Goal: Navigation & Orientation: Go to known website

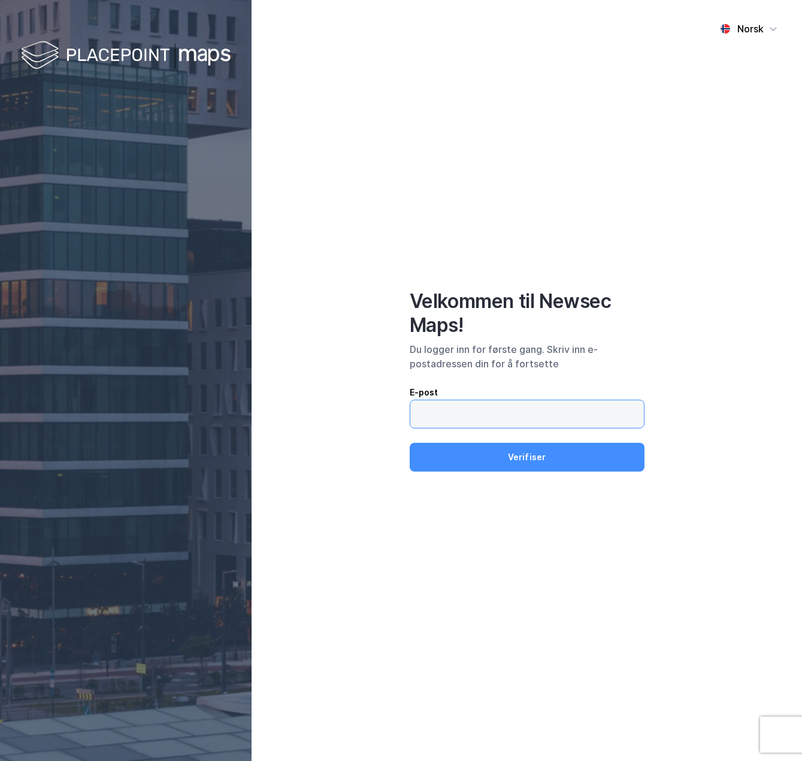
click at [507, 419] on input "email" at bounding box center [524, 414] width 229 height 28
type input "[EMAIL_ADDRESS][DOMAIN_NAME]"
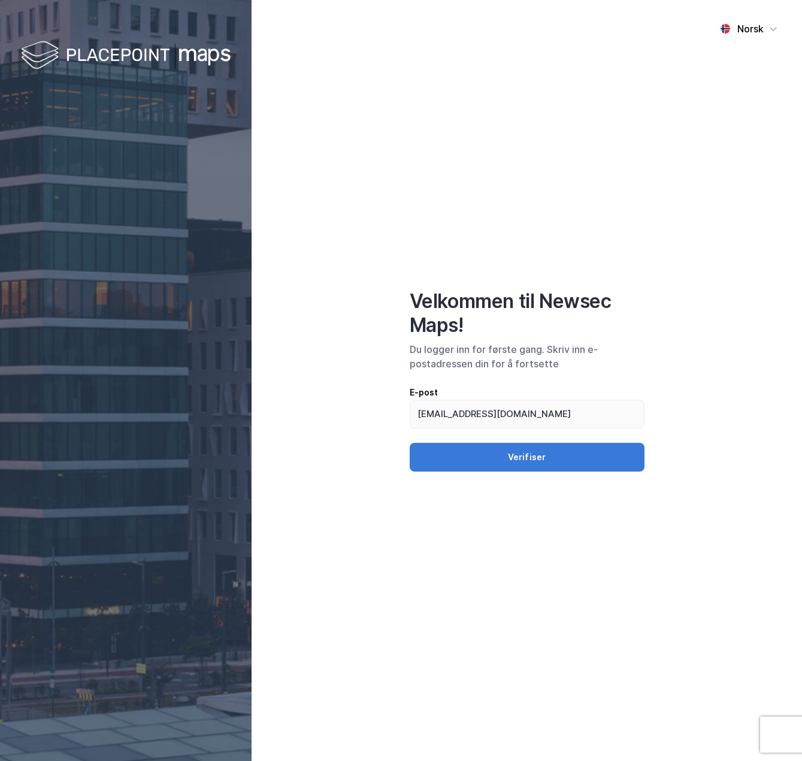
click at [526, 454] on button "Verifiser" at bounding box center [527, 457] width 235 height 29
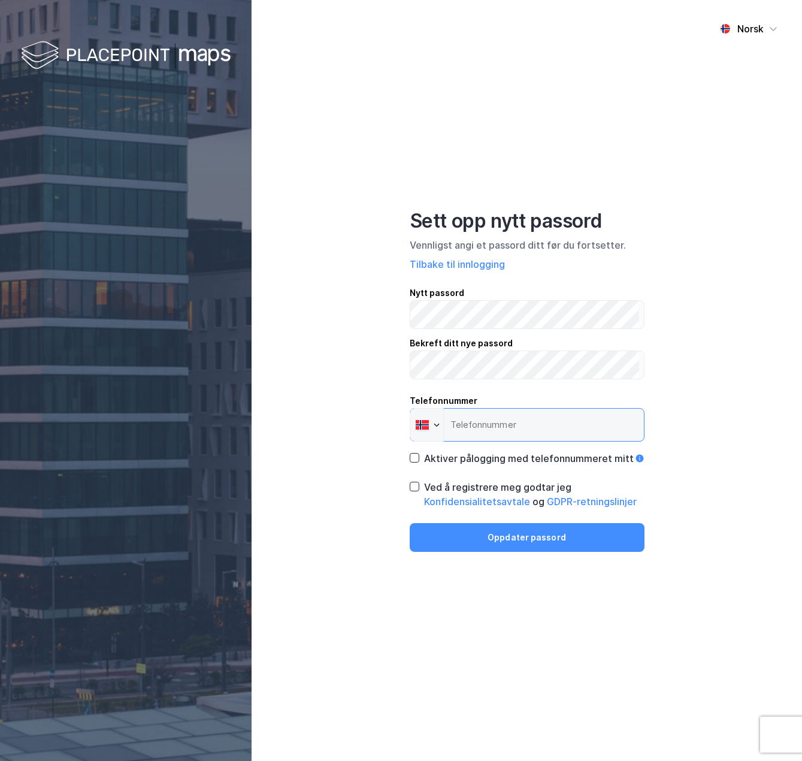
click at [543, 433] on input "Telefonnummer Phone" at bounding box center [527, 425] width 235 height 34
click at [412, 485] on icon at bounding box center [414, 486] width 8 height 8
click at [504, 426] on input "Telefonnummer Phone" at bounding box center [527, 425] width 235 height 34
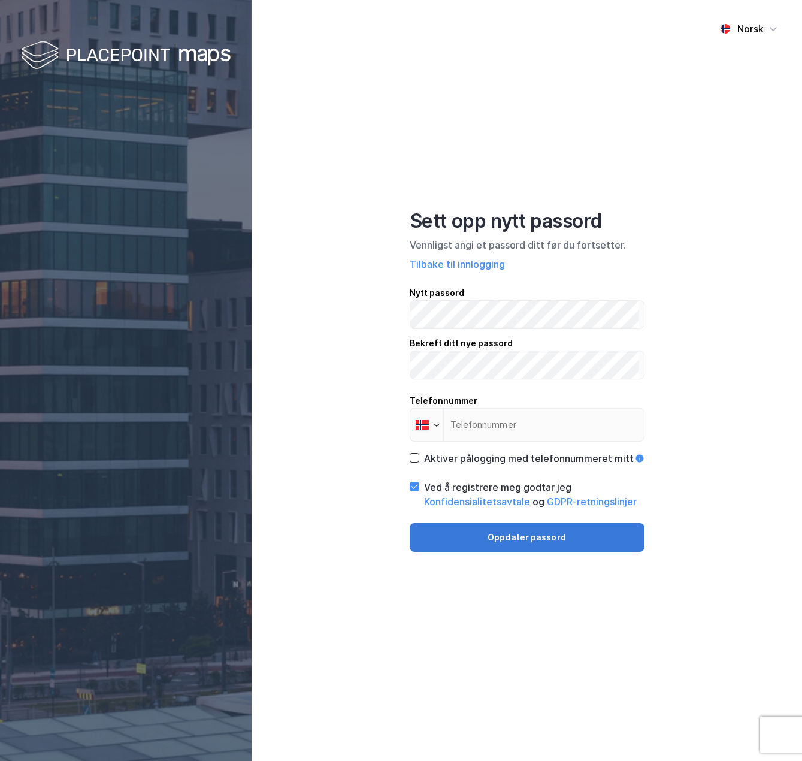
click at [518, 537] on button "Oppdater passord" at bounding box center [527, 537] width 235 height 29
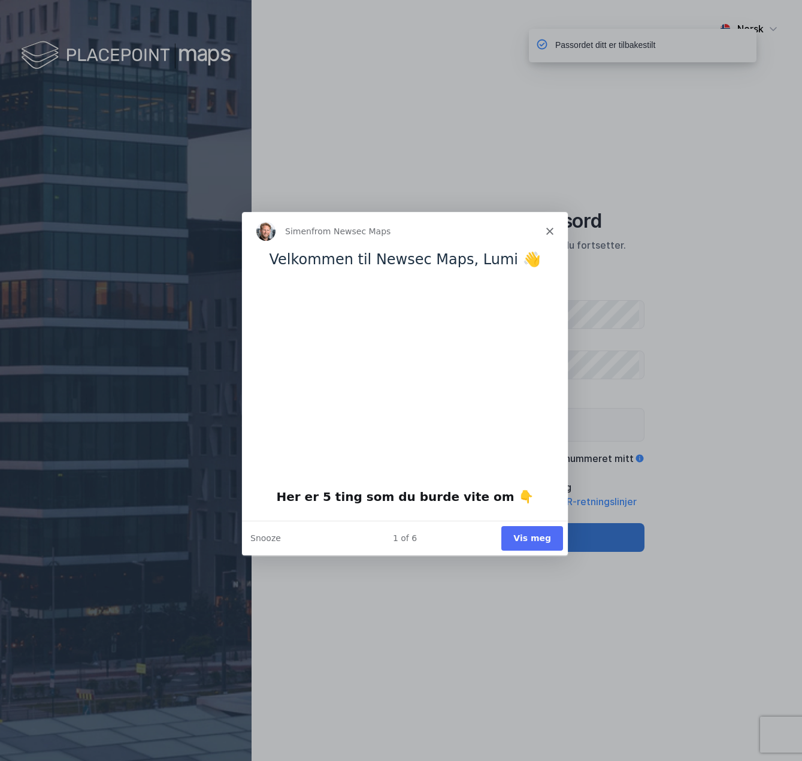
click at [516, 536] on button "Vis meg" at bounding box center [531, 537] width 62 height 25
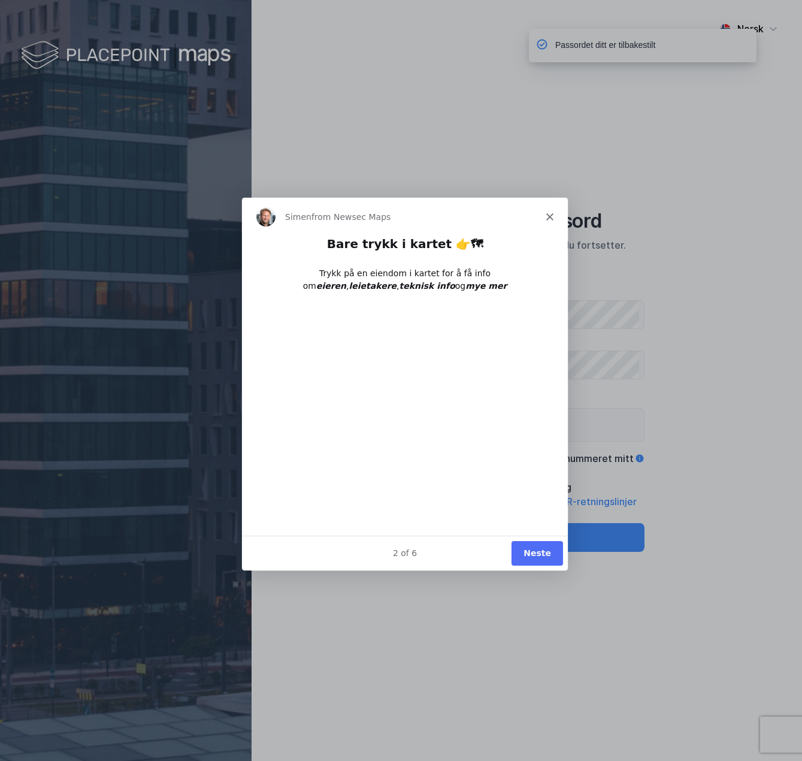
click at [533, 554] on button "Neste" at bounding box center [536, 552] width 52 height 25
click at [533, 554] on button "Done" at bounding box center [537, 552] width 49 height 25
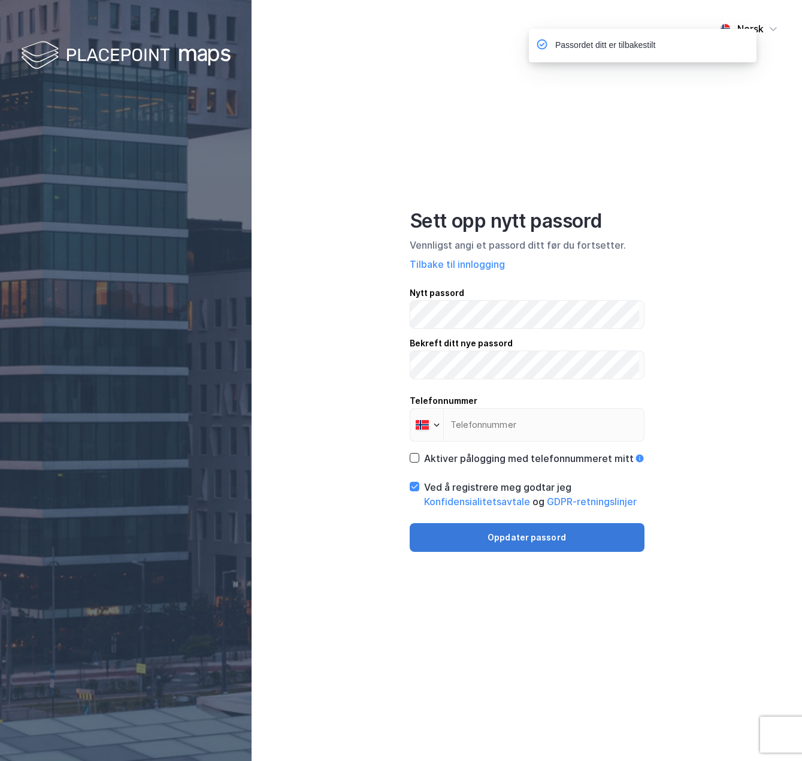
click at [524, 542] on button "Oppdater passord" at bounding box center [527, 537] width 235 height 29
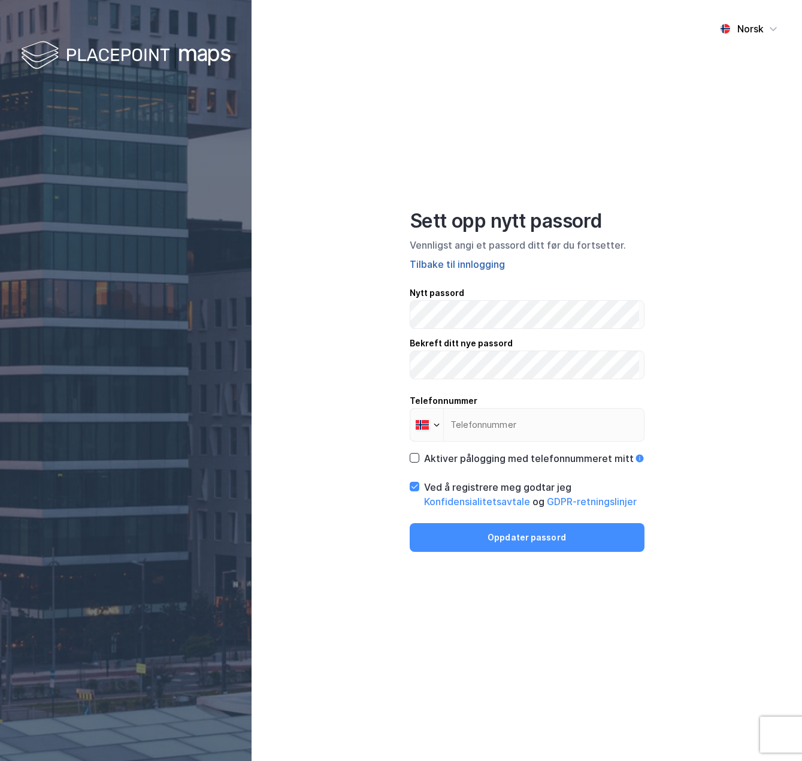
click at [467, 264] on button "Tilbake til innlogging" at bounding box center [457, 264] width 95 height 14
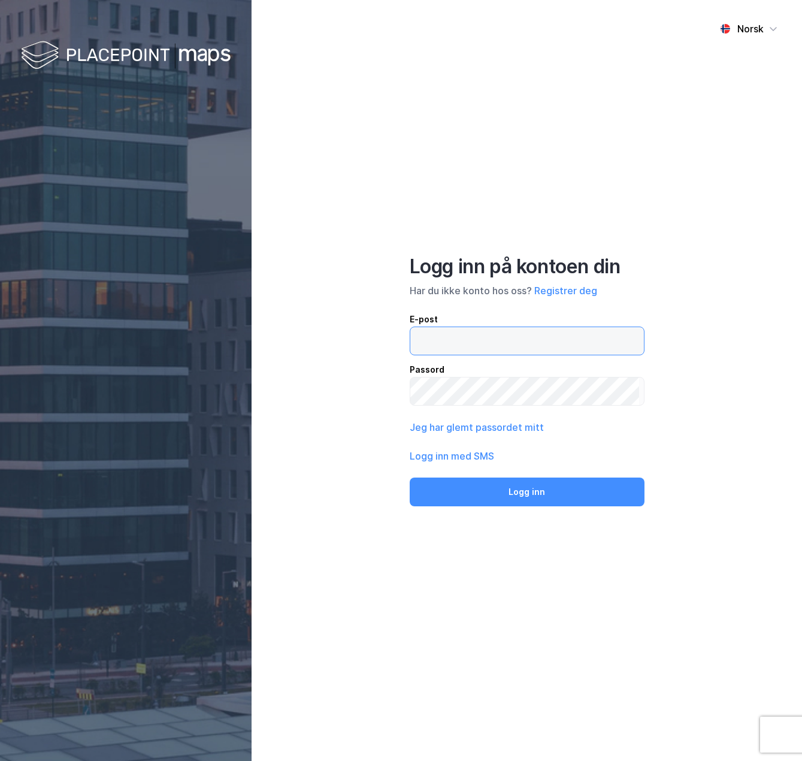
click at [431, 346] on input "email" at bounding box center [524, 341] width 229 height 28
type input "[EMAIL_ADDRESS][DOMAIN_NAME]"
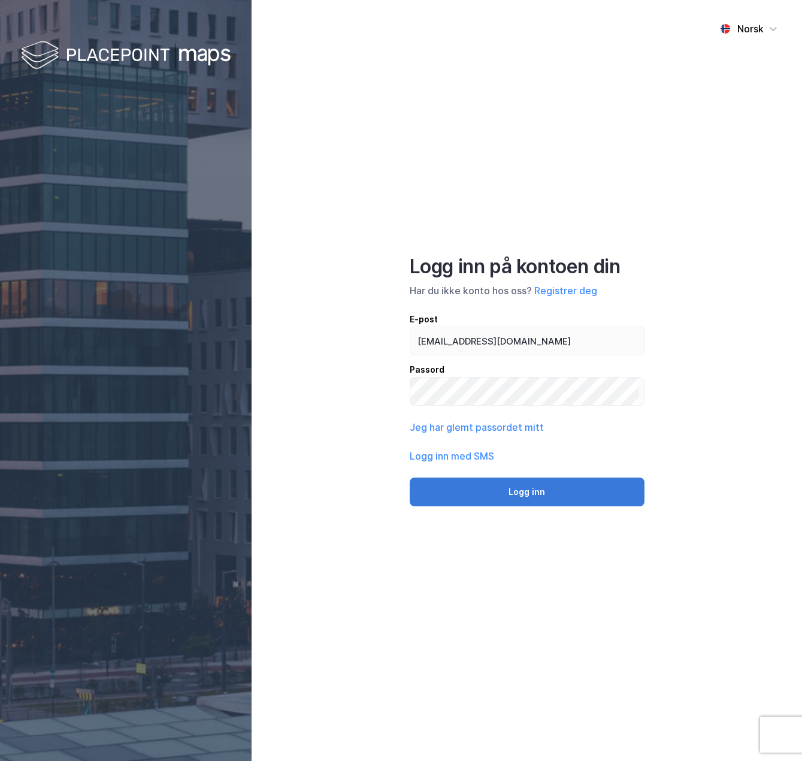
click at [508, 488] on button "Logg inn" at bounding box center [527, 491] width 235 height 29
